Goal: Entertainment & Leisure: Consume media (video, audio)

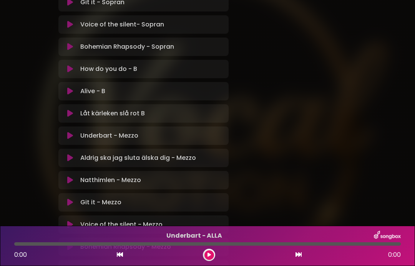
scroll to position [441, 0]
click at [175, 160] on p "Aldrig ska jag sluta älska dig - Mezzo Loading Track..." at bounding box center [152, 157] width 144 height 9
click at [73, 159] on icon at bounding box center [70, 158] width 6 height 8
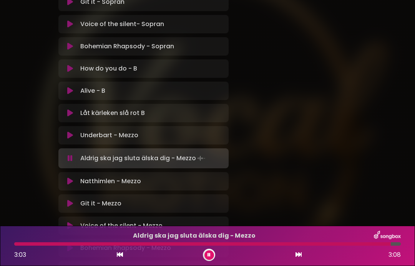
click at [207, 261] on div "Aldrig ska jag sluta älska dig - Mezzo 3:03 3:08" at bounding box center [207, 246] width 415 height 40
click at [206, 259] on button at bounding box center [209, 256] width 10 height 10
click at [207, 259] on button at bounding box center [209, 256] width 10 height 10
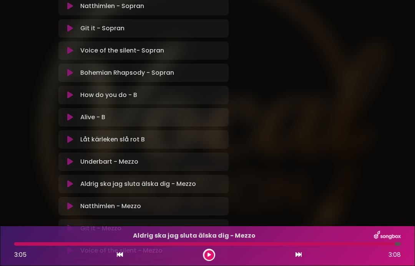
scroll to position [413, 0]
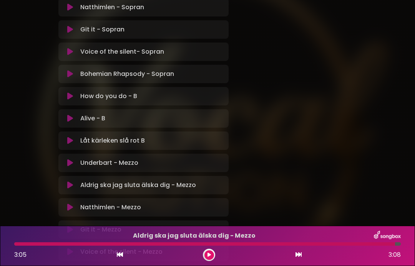
click at [68, 161] on icon at bounding box center [70, 163] width 6 height 8
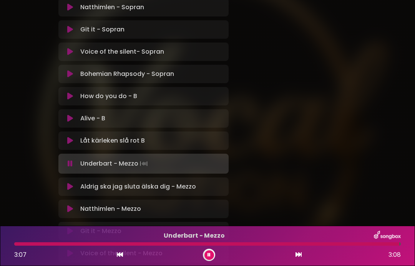
click at [213, 255] on button at bounding box center [209, 256] width 10 height 10
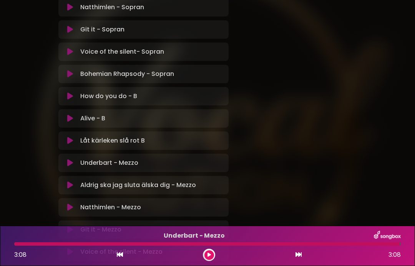
click at [71, 96] on icon at bounding box center [70, 96] width 6 height 8
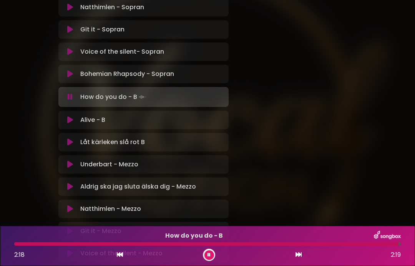
click at [210, 256] on icon at bounding box center [208, 255] width 3 height 5
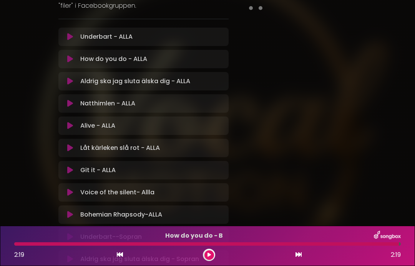
scroll to position [138, 0]
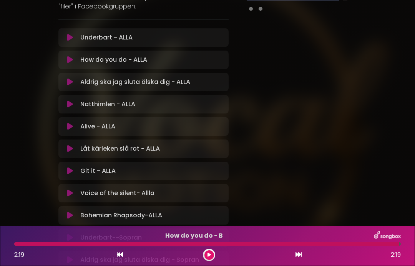
click at [75, 59] on button at bounding box center [70, 60] width 14 height 8
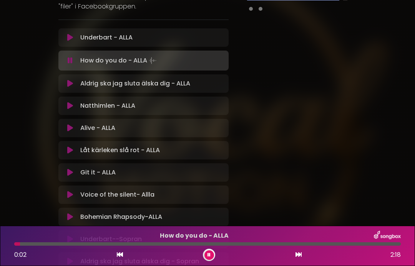
click at [74, 63] on button at bounding box center [70, 61] width 14 height 8
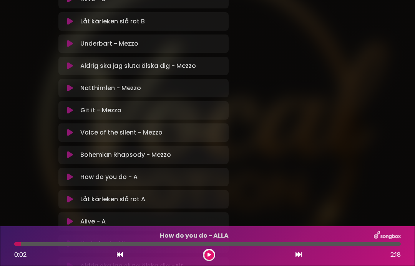
scroll to position [533, 0]
click at [65, 176] on button at bounding box center [70, 177] width 14 height 8
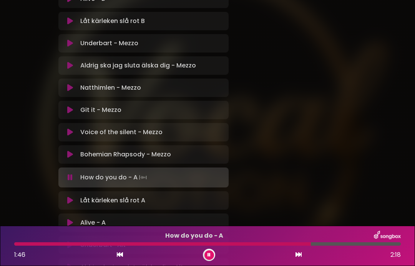
click at [210, 253] on icon at bounding box center [208, 255] width 3 height 5
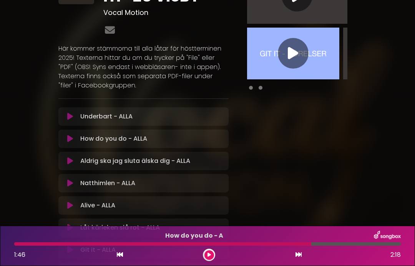
scroll to position [59, 0]
click at [72, 139] on icon at bounding box center [70, 139] width 6 height 8
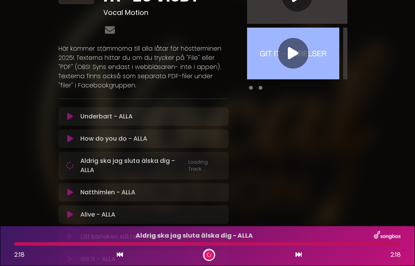
click at [212, 254] on button at bounding box center [209, 256] width 10 height 10
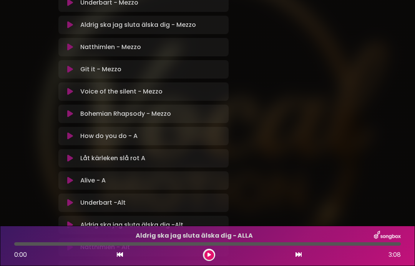
scroll to position [574, 0]
click at [74, 178] on button at bounding box center [70, 181] width 14 height 8
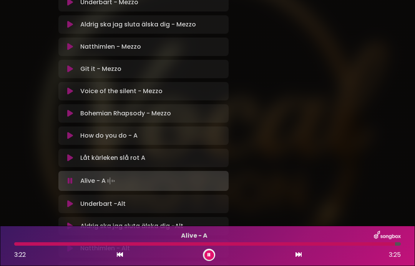
click at [212, 257] on button at bounding box center [209, 256] width 10 height 10
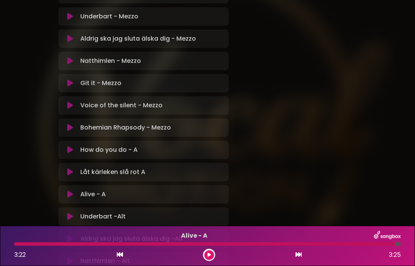
scroll to position [555, 0]
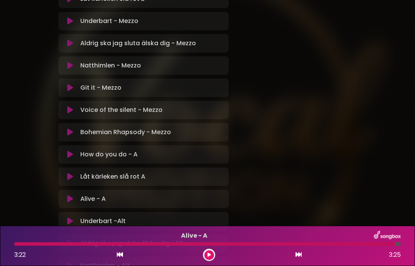
click at [64, 132] on button at bounding box center [70, 133] width 14 height 8
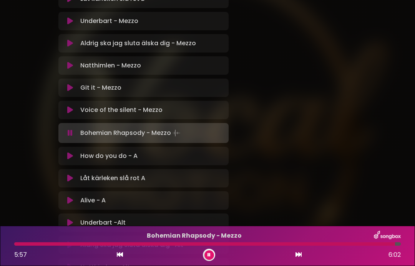
click at [73, 68] on icon at bounding box center [70, 66] width 6 height 8
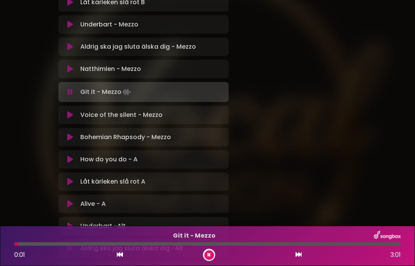
scroll to position [549, 0]
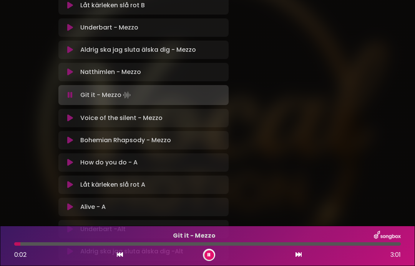
click at [74, 117] on button at bounding box center [70, 118] width 14 height 8
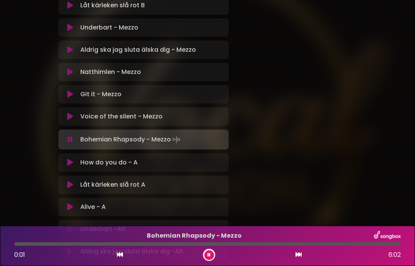
click at [209, 259] on button at bounding box center [209, 256] width 10 height 10
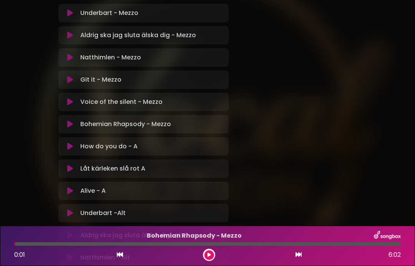
scroll to position [575, 0]
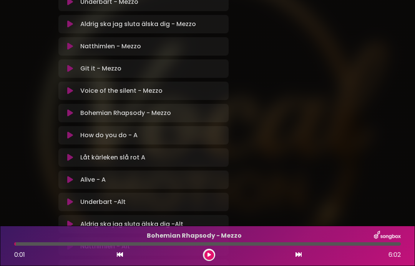
click at [71, 161] on icon at bounding box center [70, 158] width 6 height 8
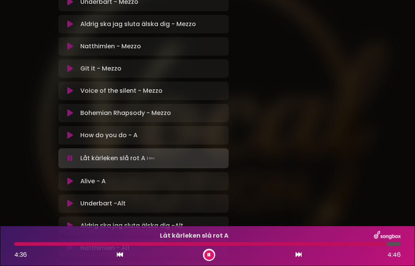
click at [211, 254] on button at bounding box center [209, 256] width 10 height 10
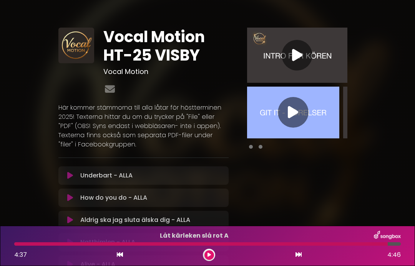
scroll to position [0, 0]
click at [292, 114] on icon at bounding box center [292, 113] width 10 height 14
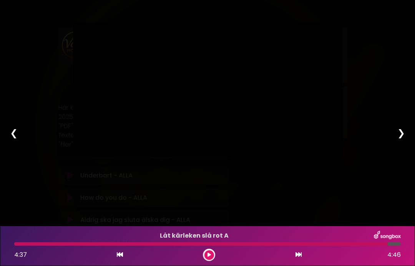
type input "***"
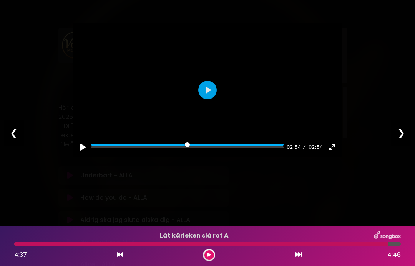
click at [405, 134] on div "❯" at bounding box center [401, 133] width 20 height 26
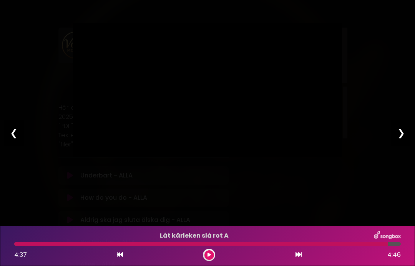
type input "***"
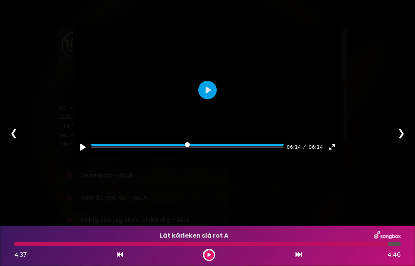
click at [406, 133] on div "❯" at bounding box center [401, 133] width 20 height 26
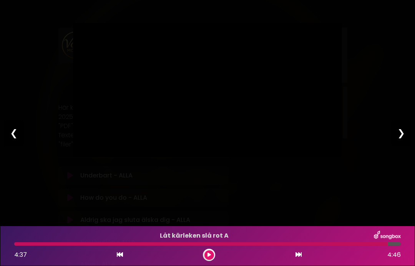
type input "*****"
click at [403, 139] on div "❯" at bounding box center [401, 133] width 20 height 26
type input "****"
